Goal: Task Accomplishment & Management: Use online tool/utility

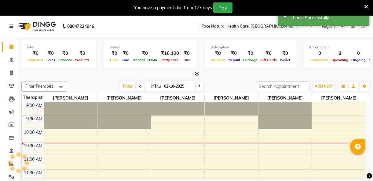
select select "en"
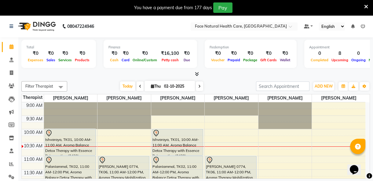
click at [180, 138] on div "Ishvaraya, TK01, 10:00 AM-11:00 AM, Aroma Balance Detox Therapy with Essence Re…" at bounding box center [177, 142] width 51 height 26
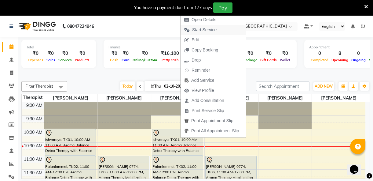
click at [221, 31] on button "Start Service" at bounding box center [213, 30] width 65 height 10
